Goal: Book appointment/travel/reservation

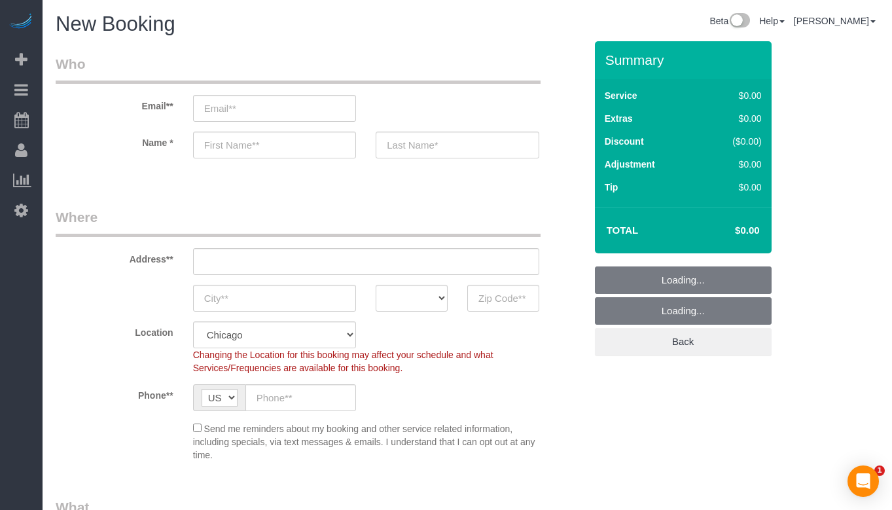
select select "512"
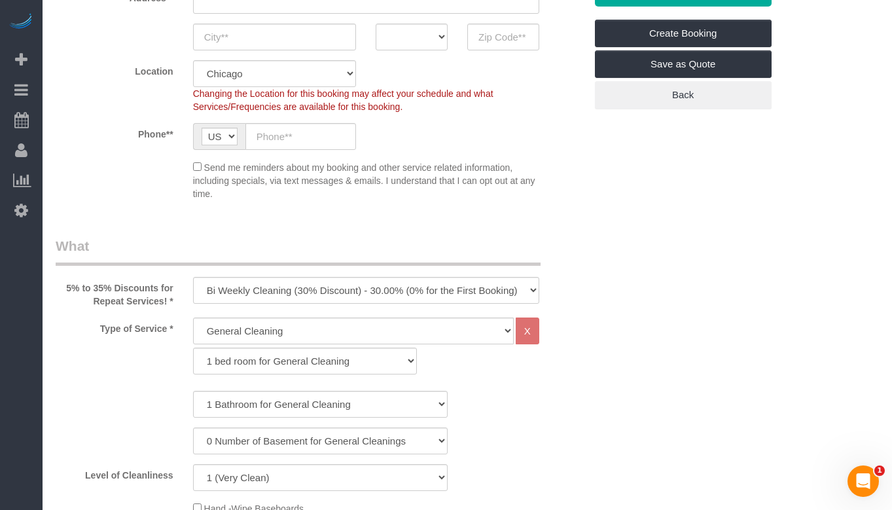
scroll to position [262, 0]
click at [505, 38] on input "text" at bounding box center [503, 36] width 72 height 27
type input "60657"
click at [564, 107] on div "Location [GEOGRAPHIC_DATA] [GEOGRAPHIC_DATA] Skokie Northwest Western Changing …" at bounding box center [320, 86] width 549 height 53
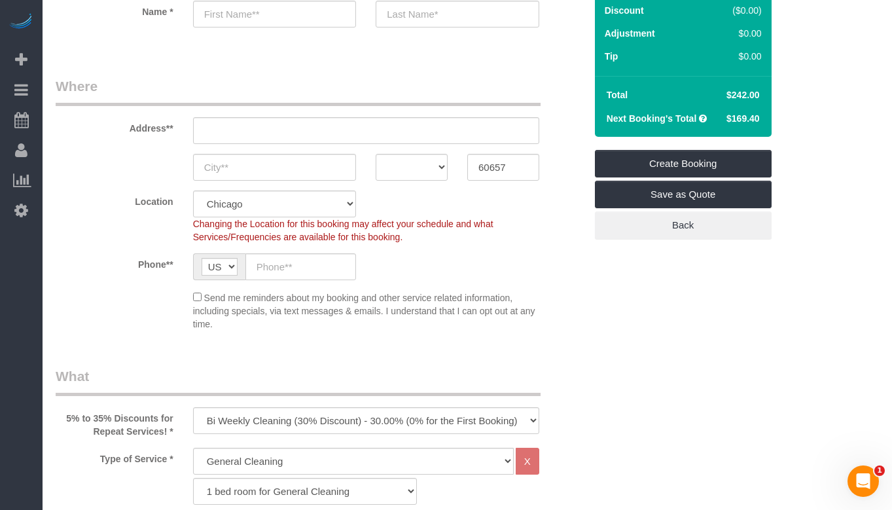
scroll to position [327, 0]
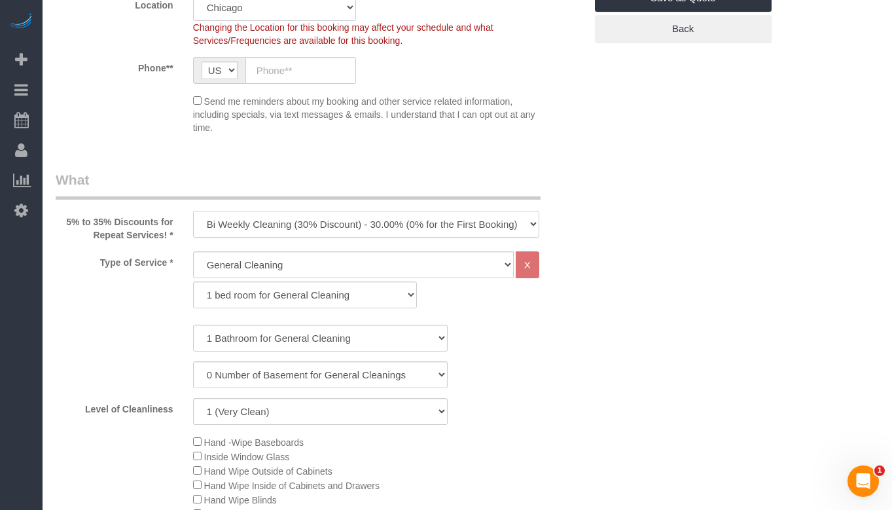
click at [487, 216] on select "One Time Cleaning Weekly Cleaning (35% Discount) - 35.00% (0% for the First Boo…" at bounding box center [366, 224] width 346 height 27
select select "object:1004"
click at [193, 211] on select "One Time Cleaning Weekly Cleaning (35% Discount) - 35.00% (0% for the First Boo…" at bounding box center [366, 224] width 346 height 27
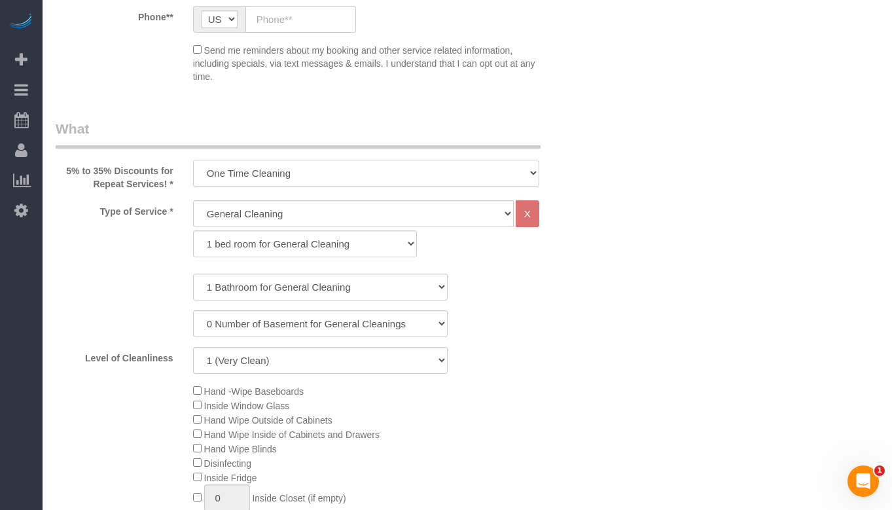
scroll to position [524, 0]
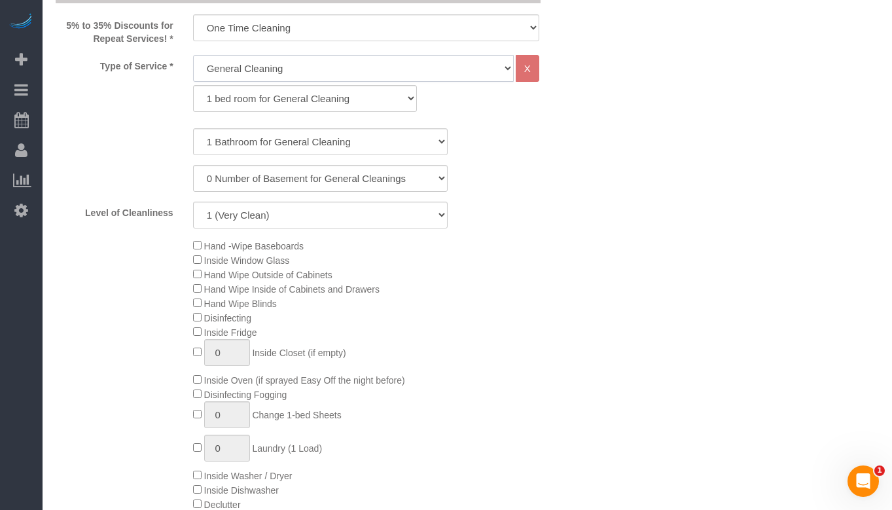
click at [454, 66] on select "General Cleaning Deep Cleaning Move-in / Move-out Cleaning COUNTS Cleaning" at bounding box center [353, 68] width 321 height 27
select select "513"
click at [193, 55] on select "General Cleaning Deep Cleaning Move-in / Move-out Cleaning COUNTS Cleaning" at bounding box center [353, 68] width 321 height 27
click at [360, 93] on select "1 bed room for Deep Cleaning 2 bed room for Deep Cleaning 3 bed room for Deep C…" at bounding box center [305, 98] width 225 height 27
select select "293"
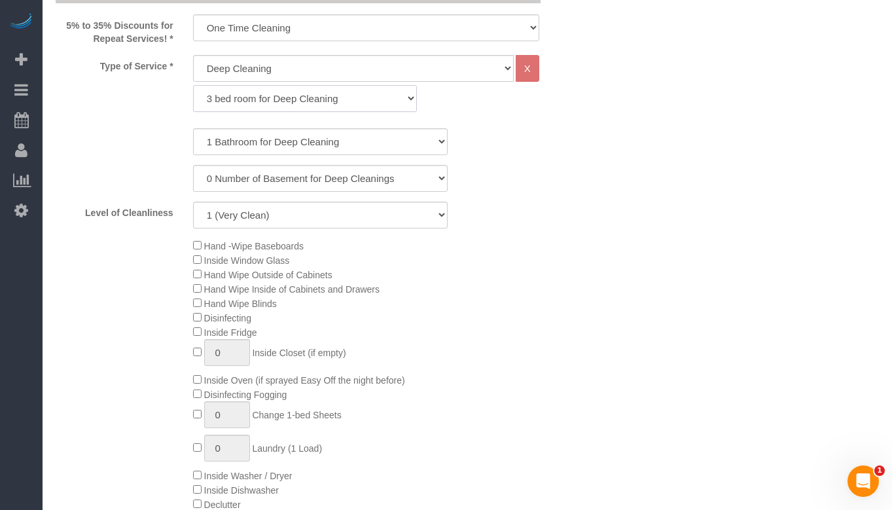
click at [193, 85] on select "1 bed room for Deep Cleaning 2 bed room for Deep Cleaning 3 bed room for Deep C…" at bounding box center [305, 98] width 225 height 27
click at [352, 149] on select "1 Bathroom for Deep Cleaning 2 Bathroom for Deep Cleanings 3 Bathroom for Deep …" at bounding box center [320, 141] width 255 height 27
select select "5"
click at [193, 128] on select "1 Bathroom for Deep Cleaning 2 Bathroom for Deep Cleanings 3 Bathroom for Deep …" at bounding box center [320, 141] width 255 height 27
click at [564, 204] on div "Level of Cleanliness 1 (Very Clean) 2 3 4 5 (Average Condition) 6 7 8 9 10 (Ext…" at bounding box center [320, 215] width 549 height 27
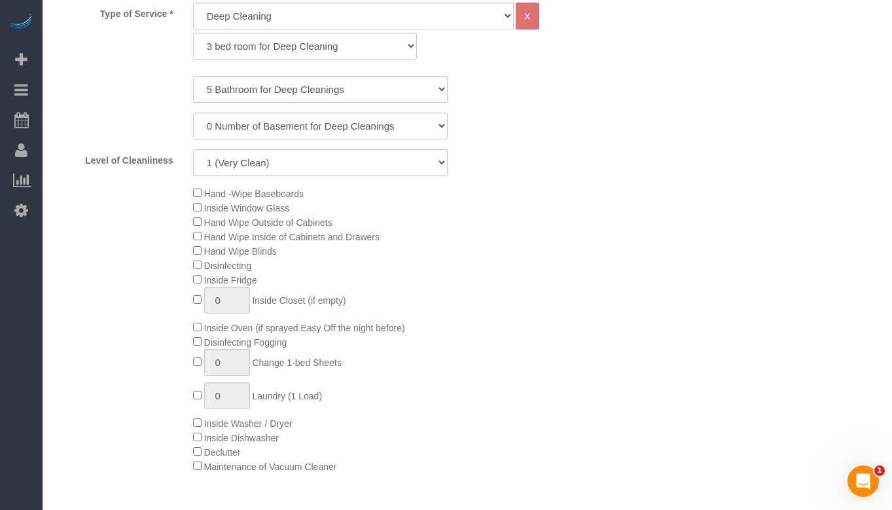
scroll to position [655, 0]
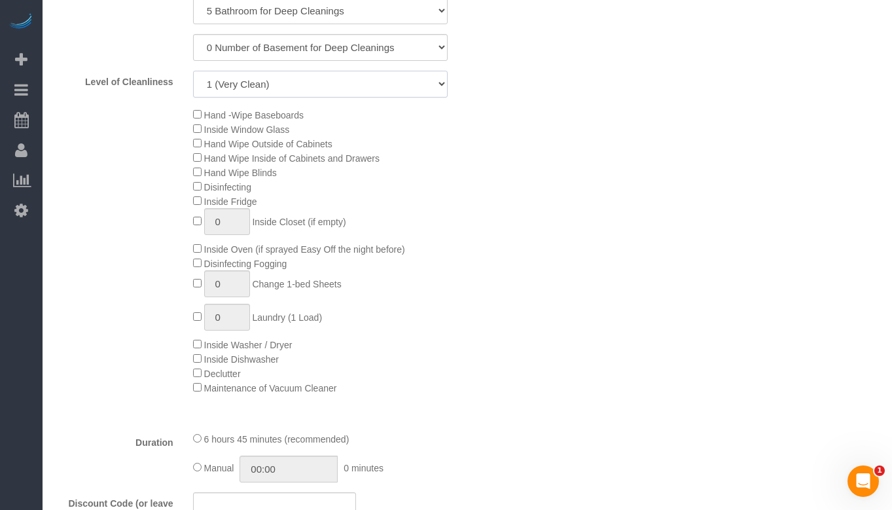
click at [369, 90] on select "1 (Very Clean) 2 3 4 5 (Average Condition) 6 7 8 9 10 (Extremely Dirty)" at bounding box center [320, 84] width 255 height 27
click at [193, 71] on select "1 (Very Clean) 2 3 4 5 (Average Condition) 6 7 8 9 10 (Extremely Dirty)" at bounding box center [320, 84] width 255 height 27
click at [568, 192] on div "Hand -Wipe Baseboards Inside Window Glass Hand Wipe Outside of Cabinets Hand Wi…" at bounding box center [389, 250] width 412 height 287
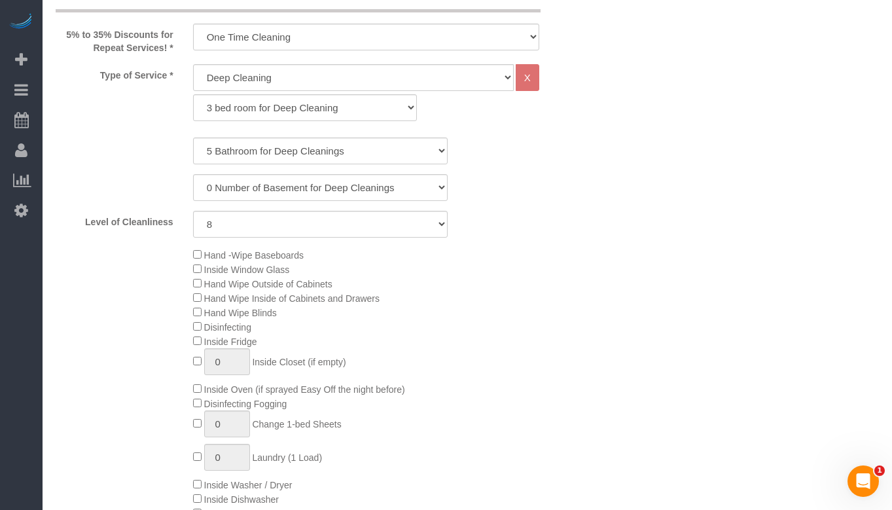
scroll to position [589, 0]
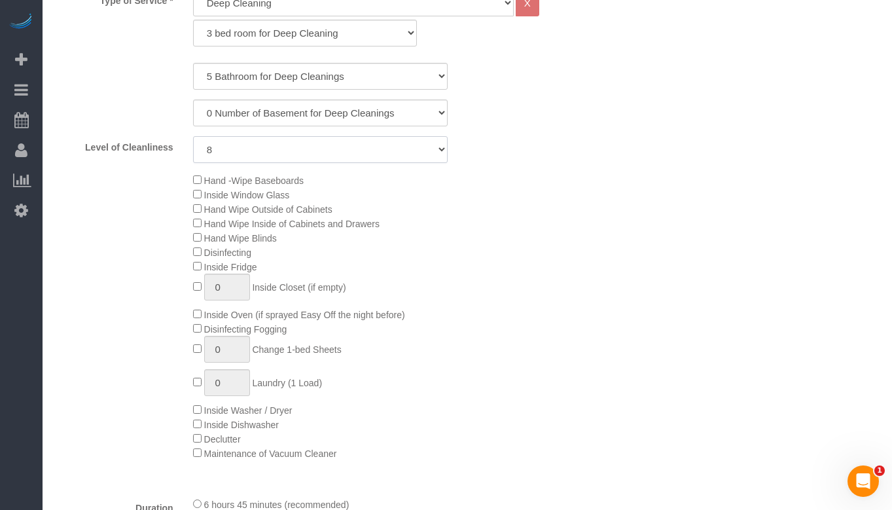
click at [416, 156] on select "1 (Very Clean) 2 3 4 5 (Average Condition) 6 7 8 9 10 (Extremely Dirty)" at bounding box center [320, 149] width 255 height 27
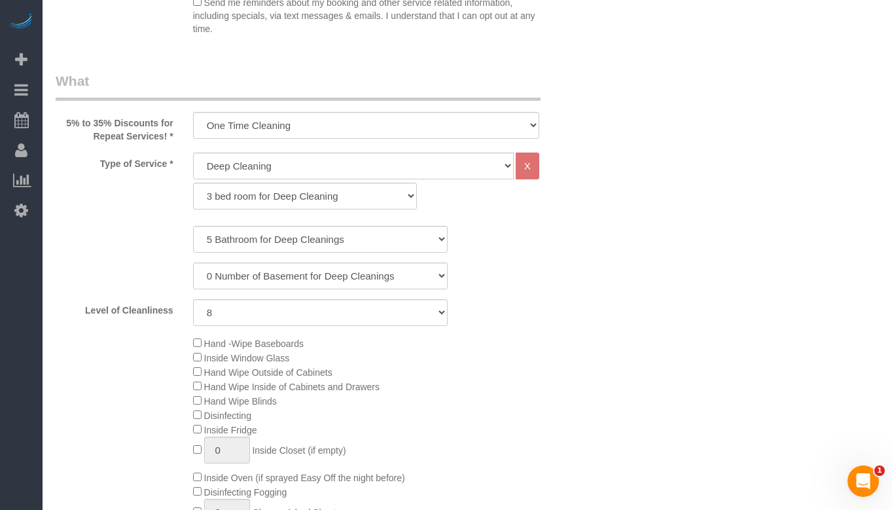
scroll to position [458, 0]
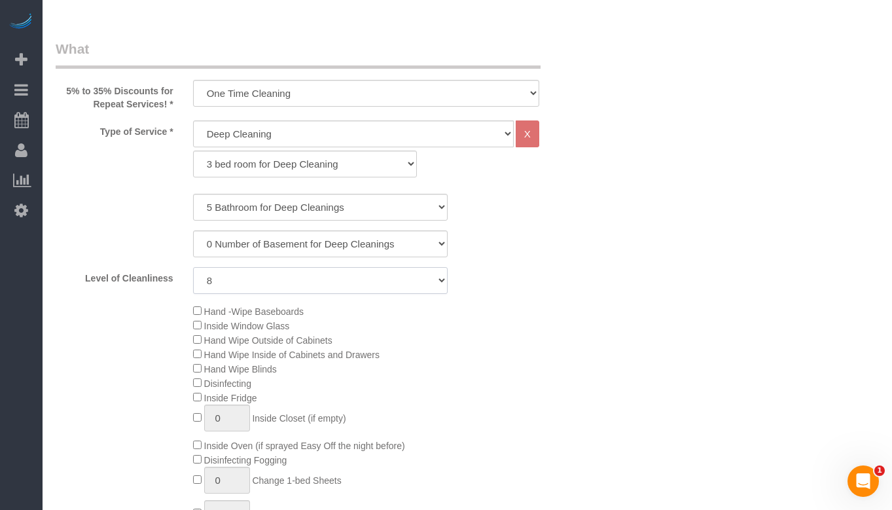
click at [358, 278] on select "1 (Very Clean) 2 3 4 5 (Average Condition) 6 7 8 9 10 (Extremely Dirty)" at bounding box center [320, 280] width 255 height 27
select select "2"
click at [193, 267] on select "1 (Very Clean) 2 3 4 5 (Average Condition) 6 7 8 9 10 (Extremely Dirty)" at bounding box center [320, 280] width 255 height 27
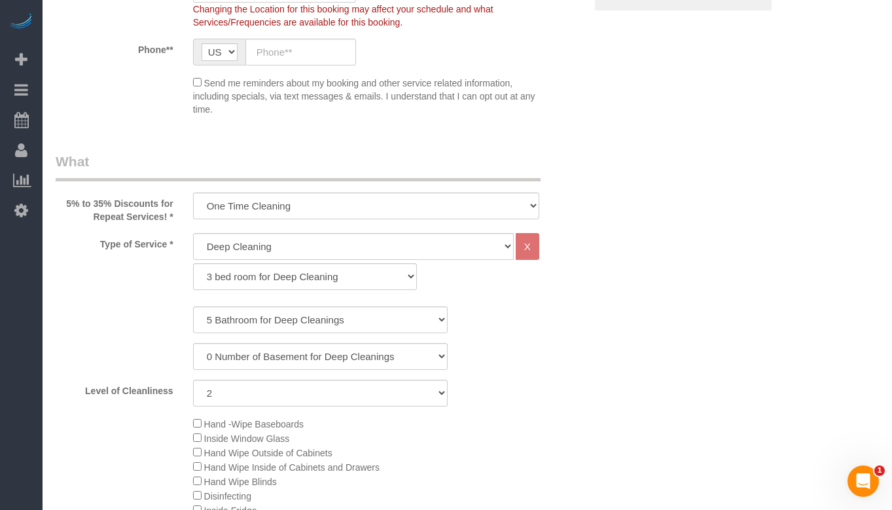
scroll to position [393, 0]
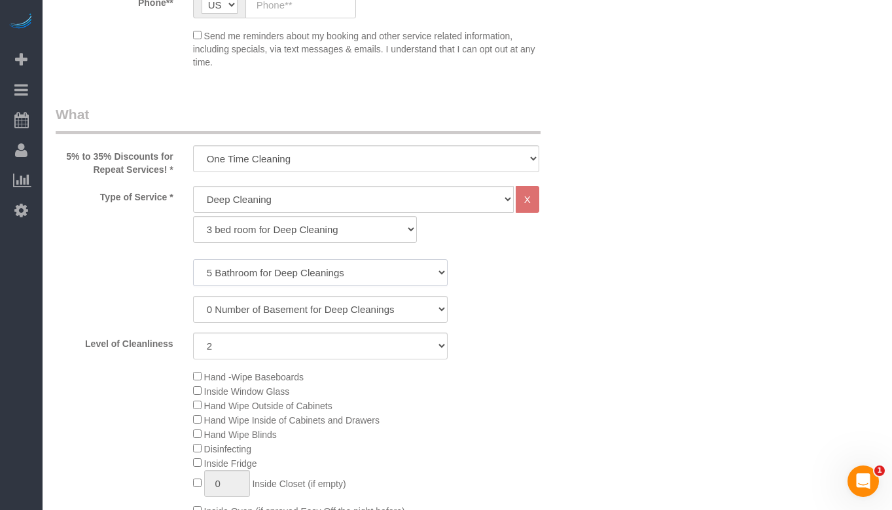
click at [306, 268] on select "1 Bathroom for Deep Cleaning 2 Bathroom for Deep Cleanings 3 Bathroom for Deep …" at bounding box center [320, 272] width 255 height 27
click at [193, 259] on select "1 Bathroom for Deep Cleaning 2 Bathroom for Deep Cleanings 3 Bathroom for Deep …" at bounding box center [320, 272] width 255 height 27
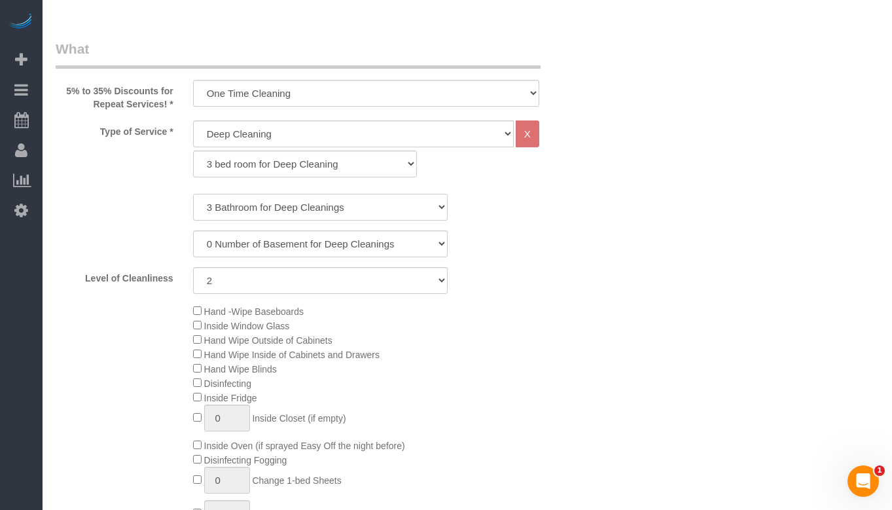
click at [331, 207] on select "1 Bathroom for Deep Cleaning 2 Bathroom for Deep Cleanings 3 Bathroom for Deep …" at bounding box center [320, 207] width 255 height 27
click at [193, 194] on select "1 Bathroom for Deep Cleaning 2 Bathroom for Deep Cleanings 3 Bathroom for Deep …" at bounding box center [320, 207] width 255 height 27
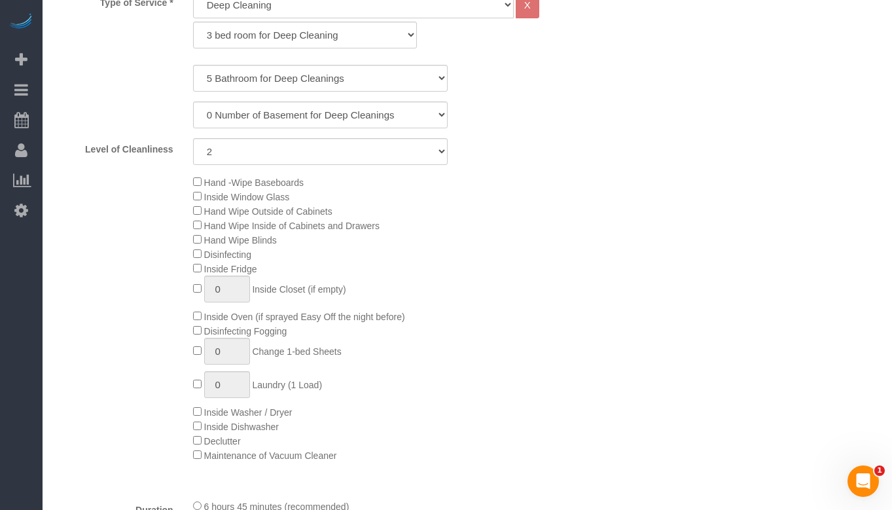
scroll to position [589, 0]
click at [369, 69] on select "1 Bathroom for Deep Cleaning 2 Bathroom for Deep Cleanings 3 Bathroom for Deep …" at bounding box center [320, 76] width 255 height 27
select select "3"
click at [193, 63] on select "1 Bathroom for Deep Cleaning 2 Bathroom for Deep Cleanings 3 Bathroom for Deep …" at bounding box center [320, 76] width 255 height 27
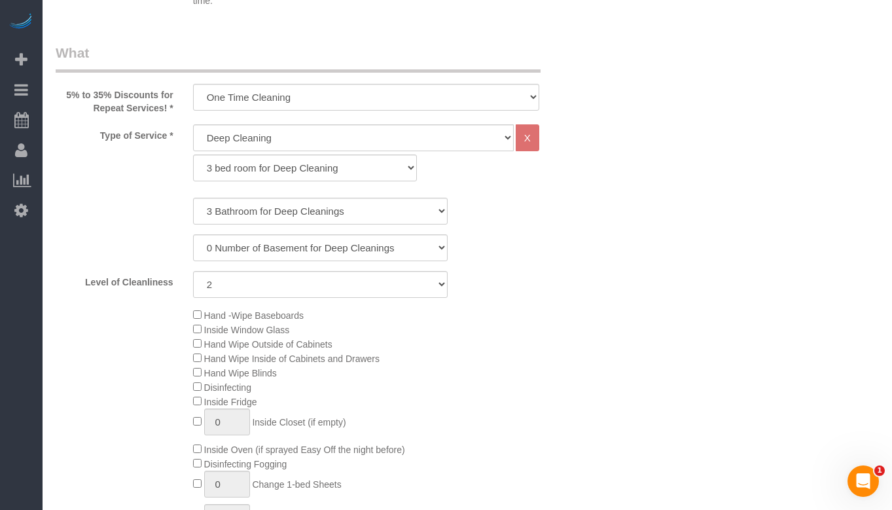
scroll to position [458, 0]
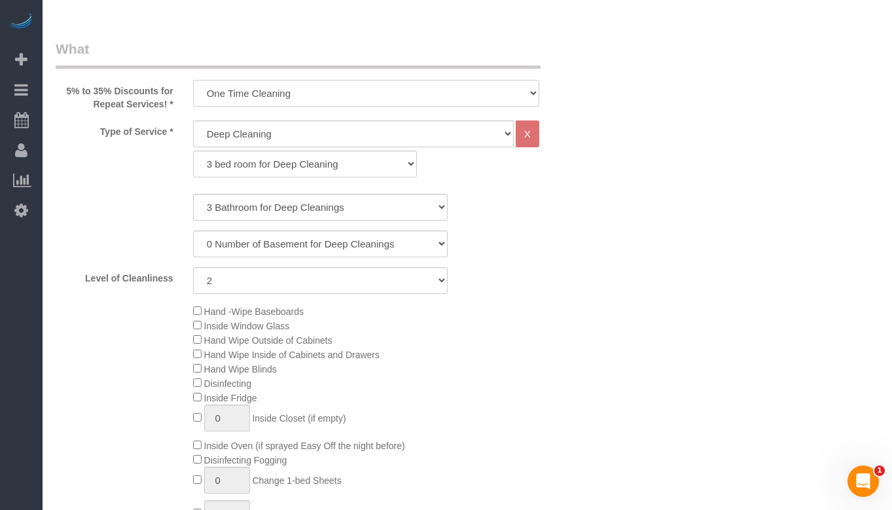
click at [379, 96] on select "One Time Cleaning Weekly Cleaning (35% Discount) - 35.00% (0% for the First Boo…" at bounding box center [366, 93] width 346 height 27
select select "object:1003"
click at [193, 80] on select "One Time Cleaning Weekly Cleaning (35% Discount) - 35.00% (0% for the First Boo…" at bounding box center [366, 93] width 346 height 27
click at [340, 134] on select "General Cleaning Deep Cleaning Move-in / Move-out Cleaning COUNTS Cleaning" at bounding box center [353, 133] width 321 height 27
select select "512"
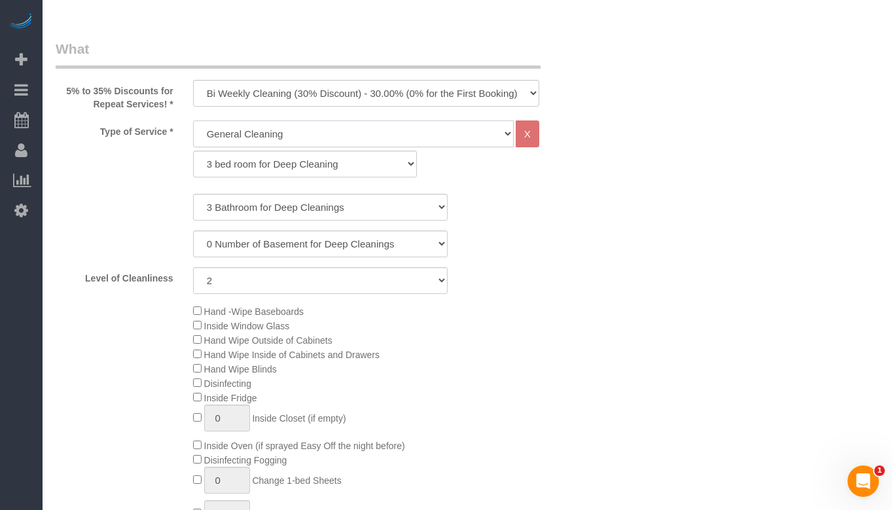
click at [193, 120] on select "General Cleaning Deep Cleaning Move-in / Move-out Cleaning COUNTS Cleaning" at bounding box center [353, 133] width 321 height 27
select select "286"
select select "2"
click at [335, 168] on select "1 bed room for General Cleaning 2 bed room for General Cleaning 3 bed room for …" at bounding box center [305, 164] width 225 height 27
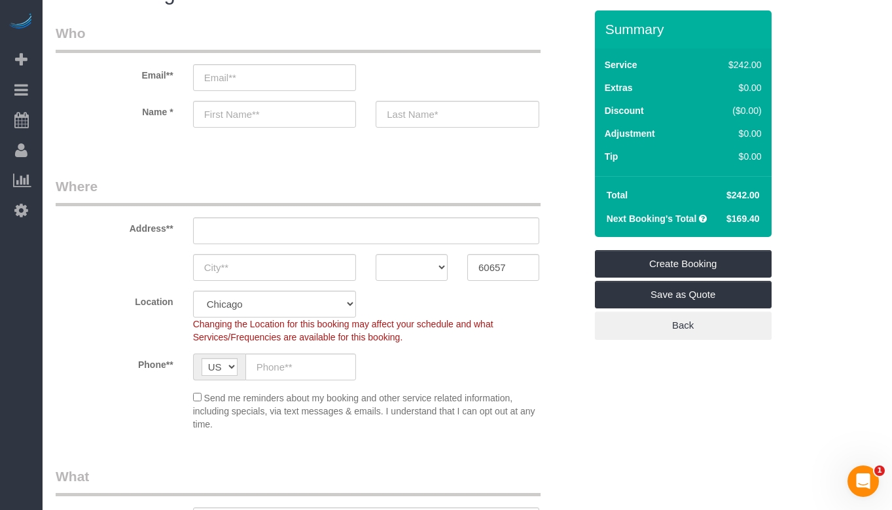
scroll to position [0, 0]
